Goal: Task Accomplishment & Management: Use online tool/utility

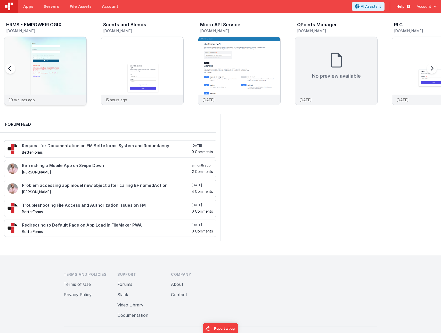
click at [59, 65] on img at bounding box center [45, 78] width 82 height 82
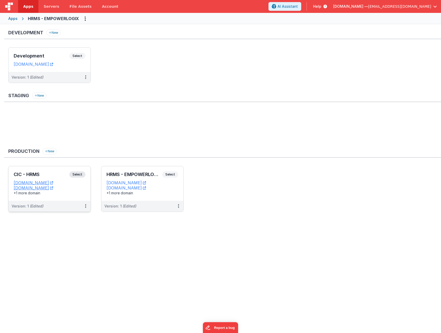
click at [47, 170] on div "CIC - HRMS Select URLs [DOMAIN_NAME] [DOMAIN_NAME] +1 more domain" at bounding box center [50, 183] width 82 height 35
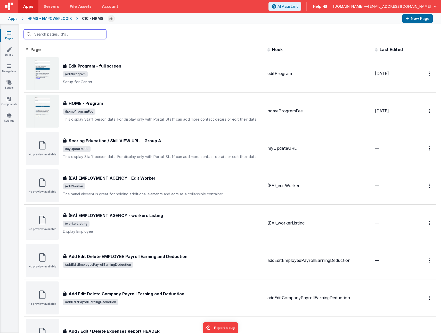
click at [78, 33] on input "text" at bounding box center [65, 34] width 83 height 10
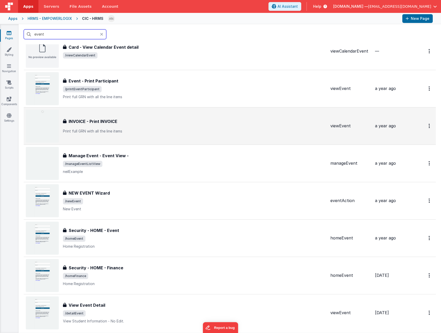
scroll to position [103, 0]
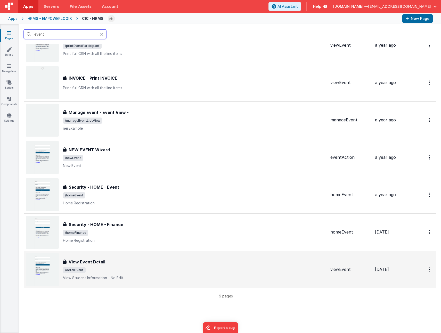
type input "event"
click at [169, 273] on span "/detailEvent" at bounding box center [194, 270] width 263 height 6
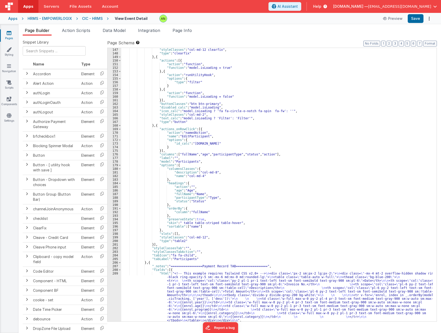
scroll to position [635, 0]
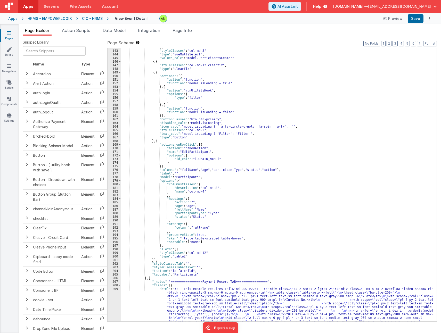
click at [273, 39] on div "Snippet Library Name Type Accordion Element Alert Action Action authLogin Actio…" at bounding box center [230, 189] width 423 height 306
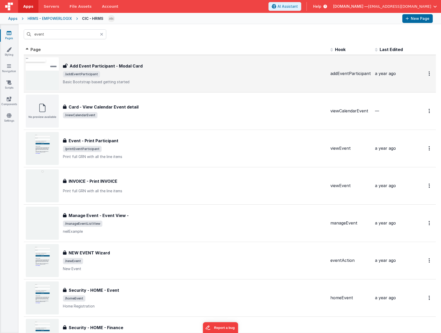
click at [200, 72] on span "/addEventParticipant" at bounding box center [194, 74] width 263 height 6
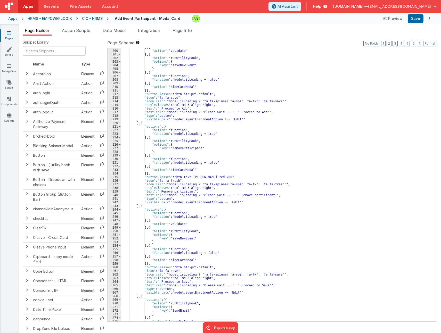
scroll to position [784, 0]
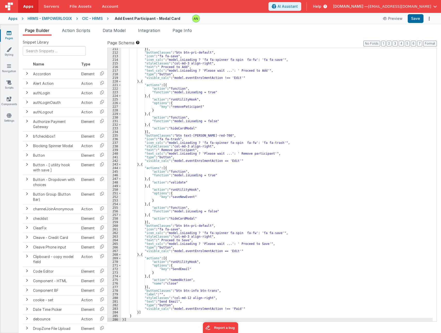
click at [90, 20] on div "CIC - HRMS" at bounding box center [92, 18] width 21 height 5
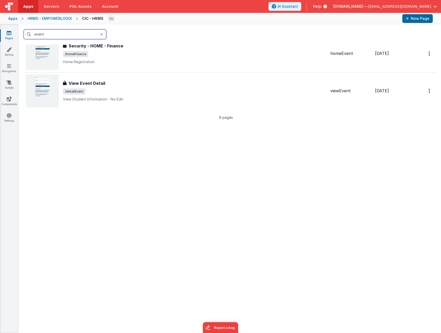
scroll to position [284, 0]
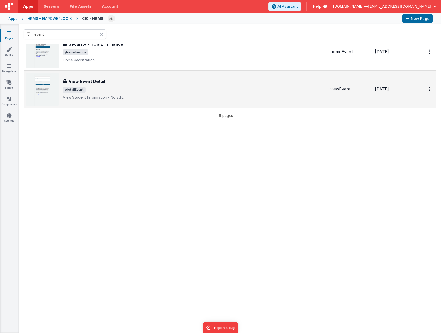
click at [134, 98] on p "View Student Information - No Edit." at bounding box center [194, 97] width 263 height 5
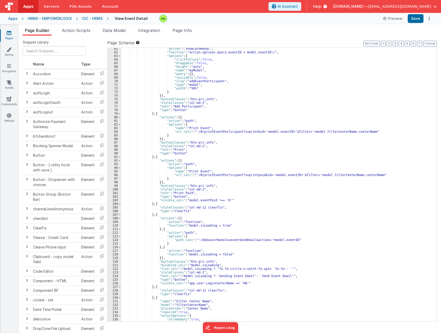
scroll to position [279, 0]
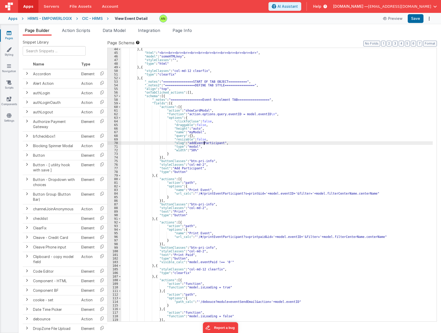
click at [205, 144] on div "} , { "html" : "<br><br><br><br><br><br><br><br><br><br><br><br><br>" , "model"…" at bounding box center [277, 187] width 312 height 281
click at [90, 17] on div "CIC - HRMS" at bounding box center [92, 18] width 21 height 5
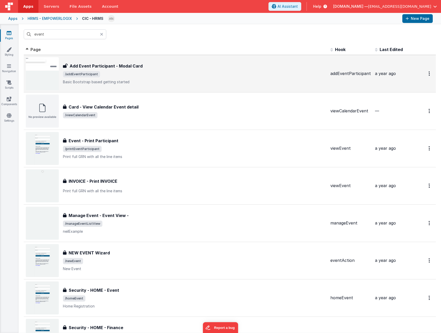
click at [147, 79] on div "Add Event Participant - Modal Card Add Event Participant - Modal Card /addEvent…" at bounding box center [194, 74] width 263 height 22
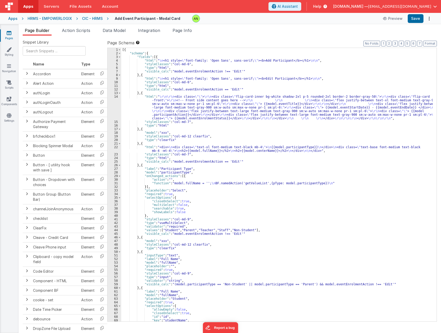
type textarea "Basic Bootstrap based getting started"
click at [184, 33] on span "Page Info" at bounding box center [182, 30] width 19 height 5
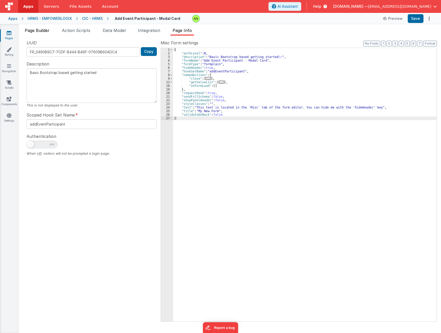
click at [33, 31] on span "Page Builder" at bounding box center [37, 30] width 25 height 5
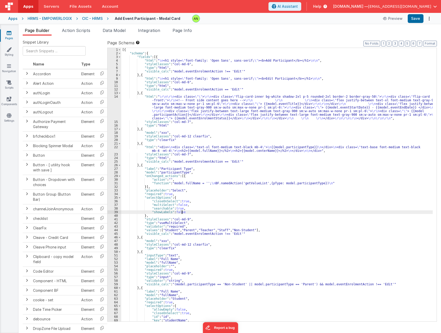
click at [360, 214] on div "[{ "schema" : { "fields" : [{ "html" : " \n <h1 style= \" font-family: 'Open Sa…" at bounding box center [277, 188] width 312 height 281
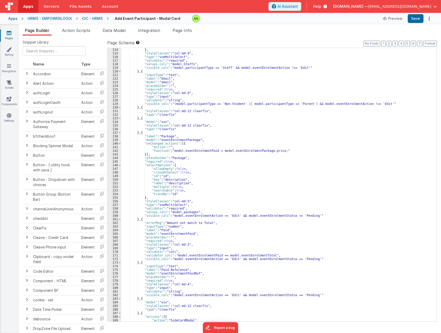
scroll to position [449, 0]
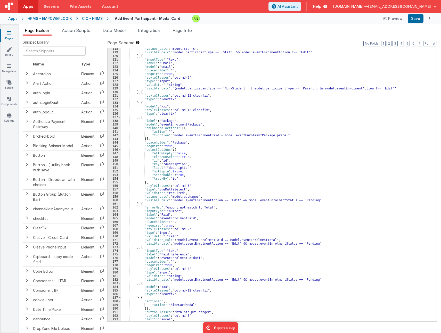
click at [149, 118] on div ""values_calc" : "model.Staffs" , "visible_calc" : "model.participantType == 'St…" at bounding box center [277, 187] width 312 height 281
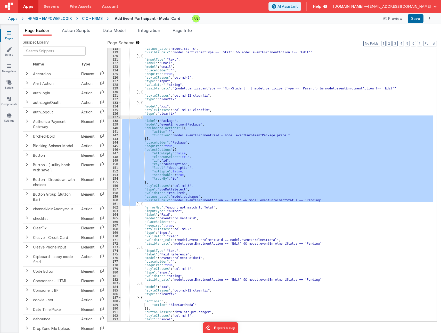
click at [149, 118] on div ""values_calc" : "model.Staffs" , "visible_calc" : "model.participantType == 'St…" at bounding box center [277, 187] width 312 height 281
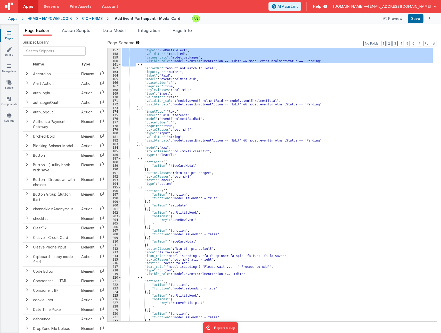
scroll to position [604, 0]
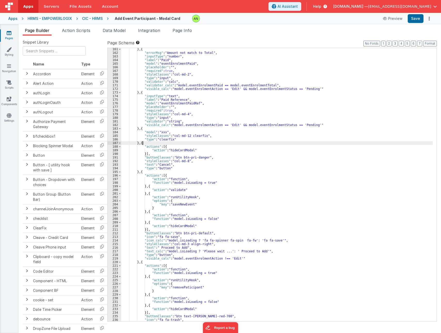
click at [149, 142] on div "} , { "errorMsg" : "Amount not match to Total" , "inputType" : "number" , "labe…" at bounding box center [277, 187] width 312 height 281
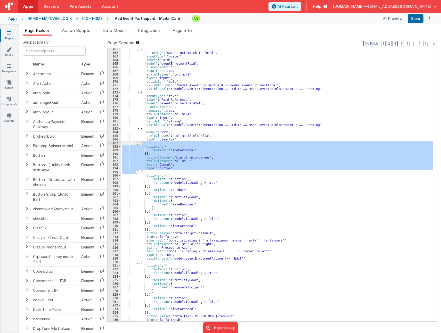
click at [151, 172] on div "} , { "errorMsg" : "Amount not match to Total" , "inputType" : "number" , "labe…" at bounding box center [277, 187] width 312 height 281
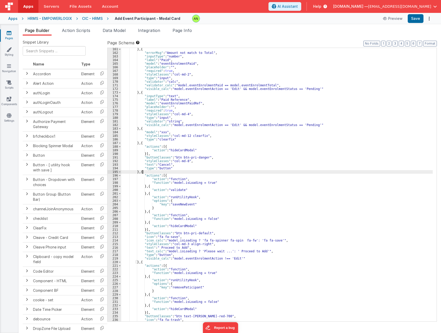
click at [151, 172] on div "} , { "errorMsg" : "Amount not match to Total" , "inputType" : "number" , "labe…" at bounding box center [277, 187] width 312 height 281
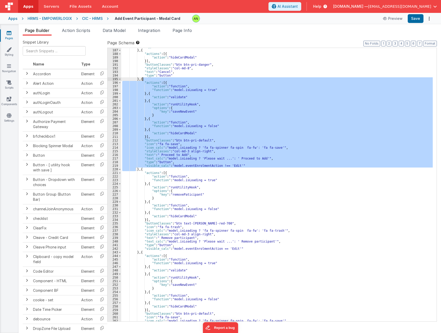
scroll to position [712, 0]
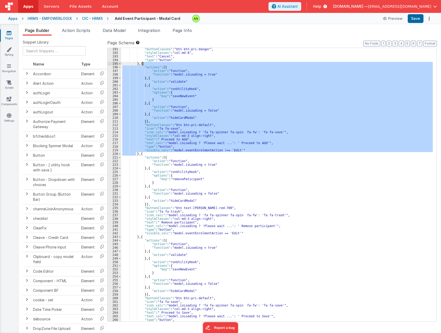
click at [147, 154] on div ""buttonClasses" : "btn btn-pri-danger" , "styleClasses" : "col-md-8" , "text" :…" at bounding box center [277, 187] width 312 height 281
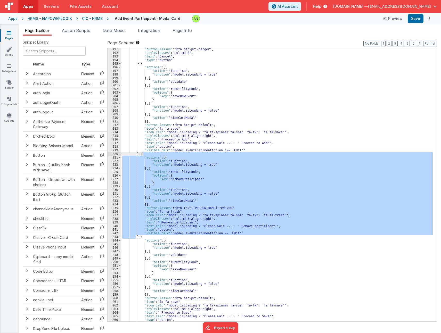
click at [147, 154] on div ""buttonClasses" : "btn btn-pri-danger" , "styleClasses" : "col-md-8" , "text" :…" at bounding box center [277, 187] width 312 height 281
click at [233, 233] on div ""buttonClasses" : "btn btn-pri-danger" , "styleClasses" : "col-md-8" , "text" :…" at bounding box center [277, 185] width 312 height 274
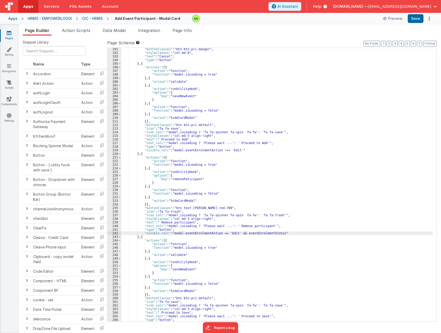
click at [240, 232] on div ""buttonClasses" : "btn btn-pri-danger" , "styleClasses" : "col-md-8" , "text" :…" at bounding box center [277, 187] width 312 height 281
click at [284, 232] on div ""buttonClasses" : "btn btn-pri-danger" , "styleClasses" : "col-md-8" , "text" :…" at bounding box center [277, 187] width 312 height 281
click at [334, 176] on div ""buttonClasses" : "btn btn-pri-danger" , "styleClasses" : "col-md-8" , "text" :…" at bounding box center [277, 187] width 312 height 281
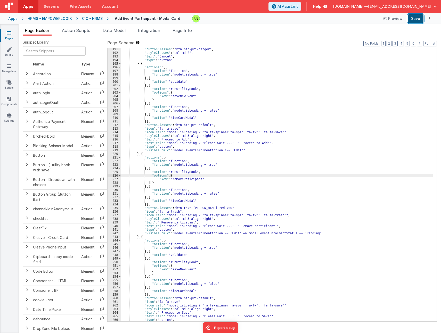
click at [413, 18] on button "Save" at bounding box center [416, 18] width 16 height 9
click at [300, 183] on div ""buttonClasses" : "btn btn-pri-danger" , "styleClasses" : "col-md-8" , "text" :…" at bounding box center [277, 187] width 312 height 281
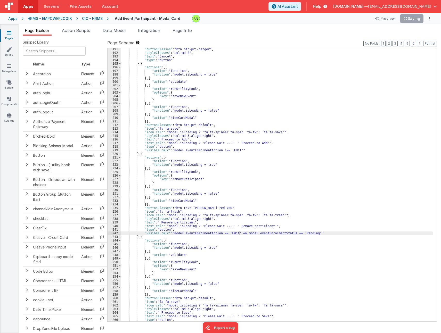
click at [240, 233] on div ""buttonClasses" : "btn btn-pri-danger" , "styleClasses" : "col-md-8" , "text" :…" at bounding box center [277, 187] width 312 height 281
click at [297, 233] on div ""buttonClasses" : "btn btn-pri-danger" , "styleClasses" : "col-md-8" , "text" :…" at bounding box center [277, 187] width 312 height 281
click at [295, 233] on div ""buttonClasses" : "btn btn-pri-danger" , "styleClasses" : "col-md-8" , "text" :…" at bounding box center [277, 185] width 312 height 274
click at [295, 233] on div ""buttonClasses" : "btn btn-pri-danger" , "styleClasses" : "col-md-8" , "text" :…" at bounding box center [277, 187] width 312 height 281
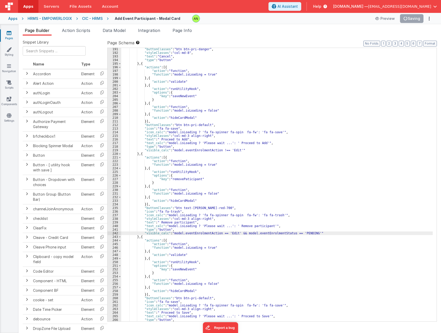
click at [320, 204] on div ""buttonClasses" : "btn btn-pri-danger" , "styleClasses" : "col-md-8" , "text" :…" at bounding box center [277, 187] width 312 height 281
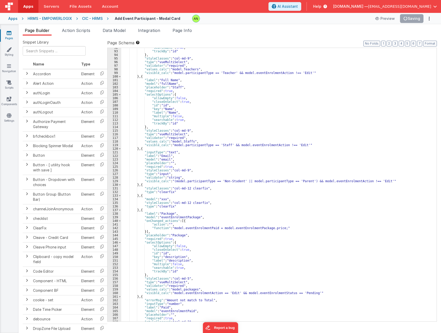
scroll to position [387, 0]
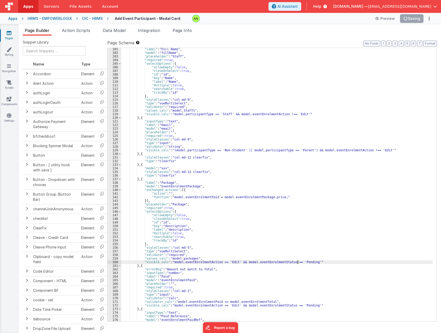
click at [298, 262] on div ""label" : "Full Name" , "model" : "fullName" , "placeholder" : "Staff" , "requi…" at bounding box center [277, 187] width 312 height 281
click at [239, 263] on div ""label" : "Full Name" , "model" : "fullName" , "placeholder" : "Staff" , "requi…" at bounding box center [277, 187] width 312 height 281
click at [306, 262] on div ""label" : "Full Name" , "model" : "fullName" , "placeholder" : "Staff" , "requi…" at bounding box center [277, 187] width 312 height 281
paste textarea
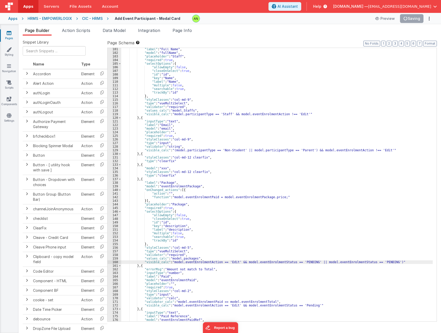
click at [239, 262] on div ""label" : "Full Name" , "model" : "fullName" , "placeholder" : "Staff" , "requi…" at bounding box center [277, 187] width 312 height 281
click at [370, 263] on div ""label" : "Full Name" , "model" : "fullName" , "placeholder" : "Staff" , "requi…" at bounding box center [277, 187] width 312 height 281
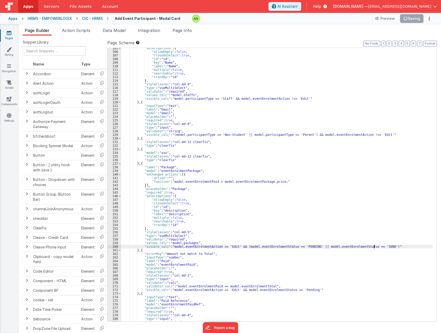
scroll to position [433, 0]
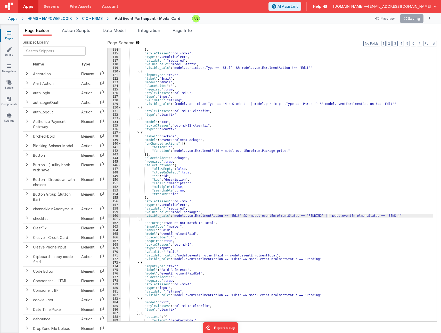
click at [240, 215] on div "} , "styleClasses" : "col-md-9" , "type" : "vueMultiSelect" , "validator" : "re…" at bounding box center [277, 188] width 312 height 281
click at [377, 216] on div "} , "styleClasses" : "col-md-9" , "type" : "vueMultiSelect" , "validator" : "re…" at bounding box center [277, 188] width 312 height 281
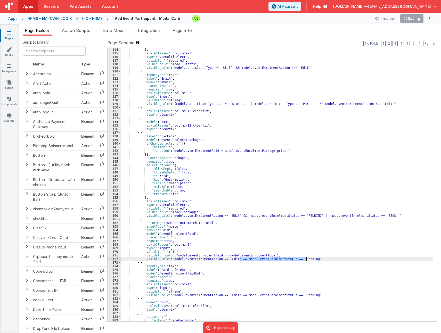
drag, startPoint x: 239, startPoint y: 259, endPoint x: 306, endPoint y: 259, distance: 66.5
click at [306, 259] on div "} , "styleClasses" : "col-md-9" , "type" : "vueMultiSelect" , "validator" : "re…" at bounding box center [277, 188] width 312 height 281
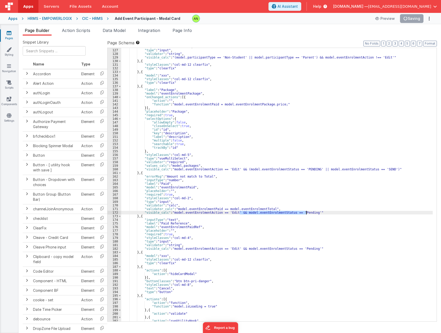
scroll to position [495, 0]
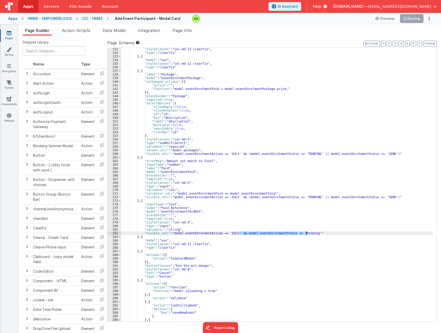
drag, startPoint x: 239, startPoint y: 233, endPoint x: 306, endPoint y: 233, distance: 66.3
click at [306, 233] on div ""styleClasses" : "col-md-12 clearfix" , "type" : "clearfix" } , { "model" : "xx…" at bounding box center [277, 187] width 312 height 281
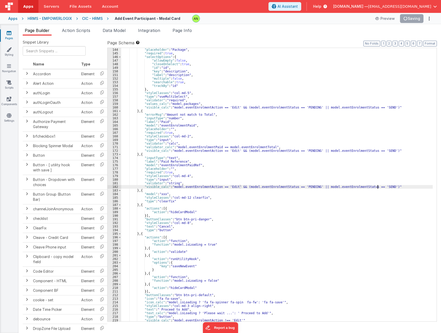
scroll to position [542, 0]
click at [415, 19] on button "Save" at bounding box center [416, 18] width 16 height 9
click at [312, 218] on div ""placeholder" : "Package" , "required" : true , "selectOptions" : { "allowEmpty…" at bounding box center [277, 188] width 312 height 281
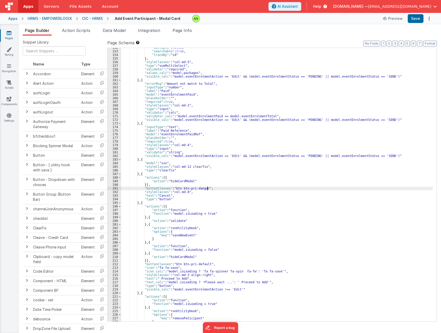
scroll to position [588, 0]
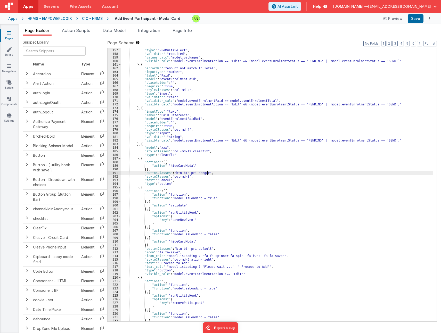
click at [270, 209] on div ""styleClasses" : "col-md-5" , "type" : "vueMultiSelect" , "validator" : "requir…" at bounding box center [277, 185] width 312 height 281
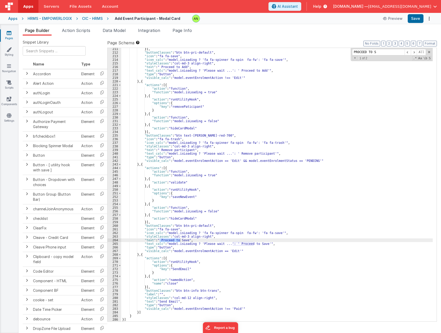
scroll to position [784, 0]
type input "PROCEED TO S"
click at [177, 197] on div "}] , "buttonClasses" : "btn btn-pri-default" , "icon" : "fa fa-save" , "icon_ca…" at bounding box center [277, 187] width 312 height 281
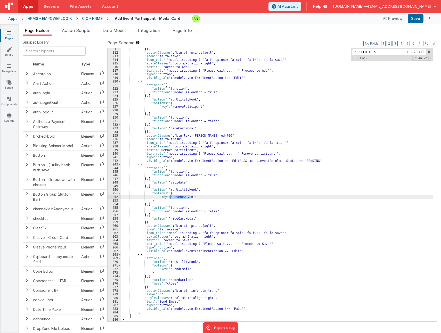
click at [146, 164] on div "}] , "buttonClasses" : "btn btn-pri-default" , "icon" : "fa fa-save" , "icon_ca…" at bounding box center [277, 187] width 312 height 281
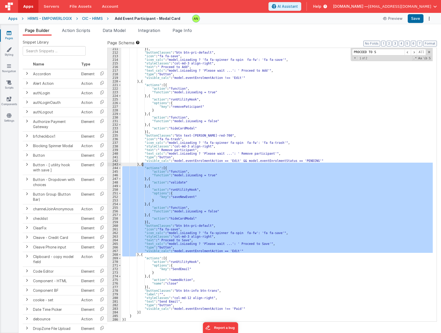
click at [146, 164] on div "}] , "buttonClasses" : "btn btn-pri-default" , "icon" : "fa fa-save" , "icon_ca…" at bounding box center [277, 187] width 312 height 281
click at [416, 19] on button "Save" at bounding box center [416, 18] width 16 height 9
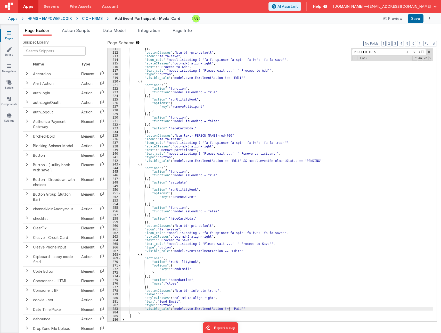
click at [230, 309] on div "}] , "buttonClasses" : "btn btn-pri-default" , "icon" : "fa fa-save" , "icon_ca…" at bounding box center [277, 187] width 312 height 281
click at [299, 256] on div "}] , "buttonClasses" : "btn btn-pri-default" , "icon" : "fa fa-save" , "icon_ca…" at bounding box center [277, 187] width 312 height 281
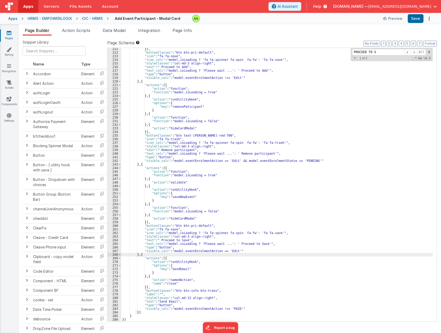
click at [148, 254] on div "}] , "buttonClasses" : "btn btn-pri-default" , "icon" : "fa fa-save" , "icon_ca…" at bounding box center [277, 187] width 312 height 281
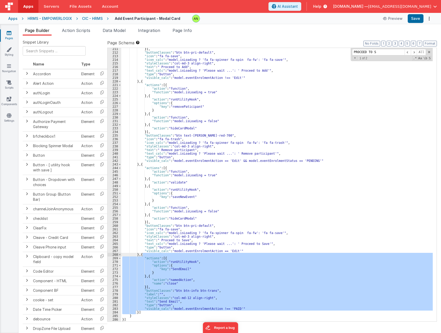
click at [148, 254] on div "}] , "buttonClasses" : "btn btn-pri-default" , "icon" : "fa fa-save" , "icon_ca…" at bounding box center [277, 187] width 312 height 281
click at [416, 18] on button "Save" at bounding box center [416, 18] width 16 height 9
click at [200, 308] on div "}] , "buttonClasses" : "btn btn-pri-default" , "icon" : "fa fa-save" , "icon_ca…" at bounding box center [277, 185] width 312 height 274
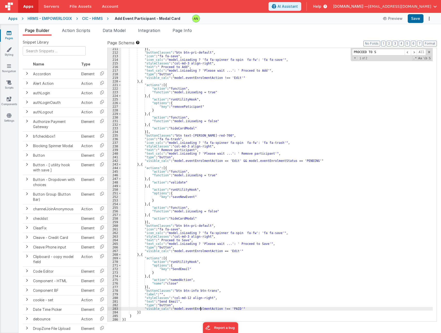
click at [200, 308] on div "}] , "buttonClasses" : "btn btn-pri-default" , "icon" : "fa fa-save" , "icon_ca…" at bounding box center [277, 187] width 312 height 281
click at [270, 161] on div "}] , "buttonClasses" : "btn btn-pri-default" , "icon" : "fa fa-save" , "icon_ca…" at bounding box center [277, 187] width 312 height 281
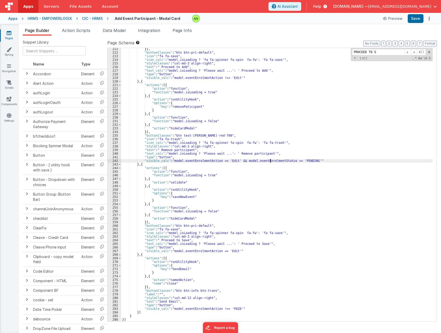
click at [270, 161] on div "}] , "buttonClasses" : "btn btn-pri-default" , "icon" : "fa fa-save" , "icon_ca…" at bounding box center [277, 187] width 312 height 281
click at [192, 308] on div "}] , "buttonClasses" : "btn btn-pri-default" , "icon" : "fa fa-save" , "icon_ca…" at bounding box center [277, 187] width 312 height 281
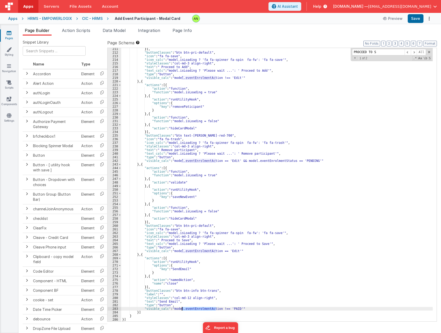
click at [192, 308] on div "}] , "buttonClasses" : "btn btn-pri-default" , "icon" : "fa fa-save" , "icon_ca…" at bounding box center [277, 187] width 312 height 281
click at [415, 18] on button "Save" at bounding box center [416, 18] width 16 height 9
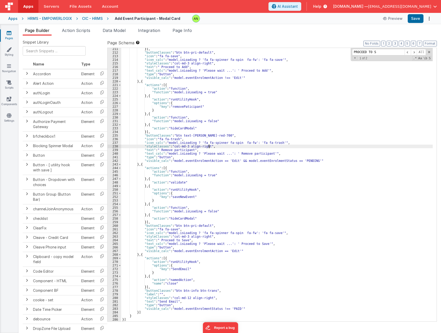
click at [333, 146] on div "}] , "buttonClasses" : "btn btn-pri-default" , "icon" : "fa fa-save" , "icon_ca…" at bounding box center [277, 187] width 312 height 281
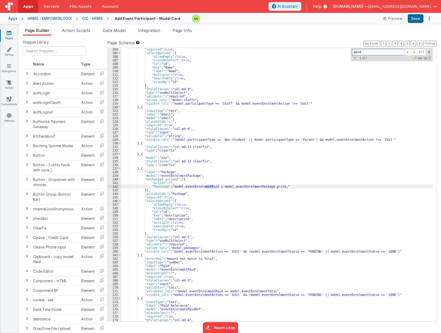
scroll to position [398, 0]
click at [362, 53] on input "paid" at bounding box center [378, 52] width 53 height 6
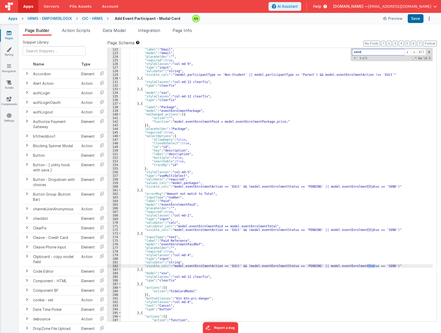
scroll to position [784, 0]
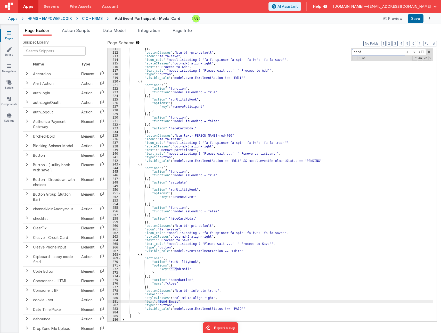
click at [364, 51] on input "send" at bounding box center [378, 52] width 53 height 6
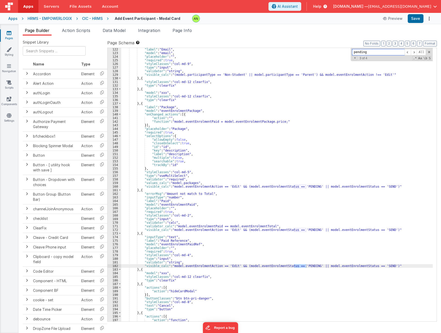
scroll to position [762, 0]
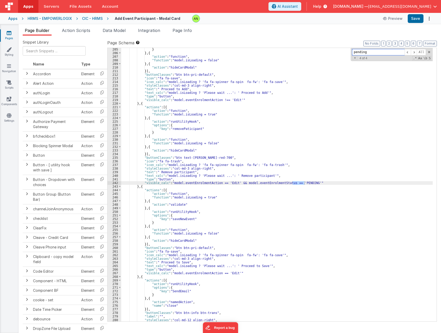
type input "pending"
click at [269, 40] on label "Page Schema Shortcuts: Find: command-f Fold: command-option-L Unfold: command-o…" at bounding box center [272, 43] width 330 height 6
drag, startPoint x: 428, startPoint y: 52, endPoint x: 424, endPoint y: 50, distance: 3.9
click at [428, 52] on span at bounding box center [429, 52] width 4 height 4
